Goal: Task Accomplishment & Management: Use online tool/utility

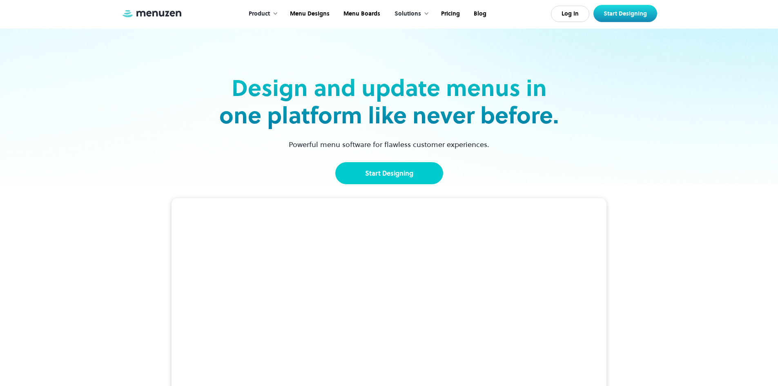
click at [384, 178] on link "Start Designing" at bounding box center [389, 173] width 108 height 22
